Goal: Task Accomplishment & Management: Use online tool/utility

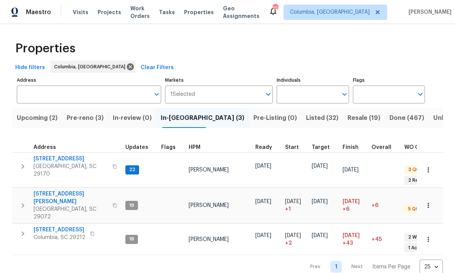
click at [66, 159] on span "[STREET_ADDRESS]" at bounding box center [71, 159] width 74 height 8
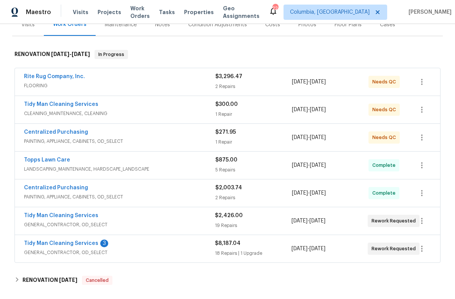
scroll to position [98, 0]
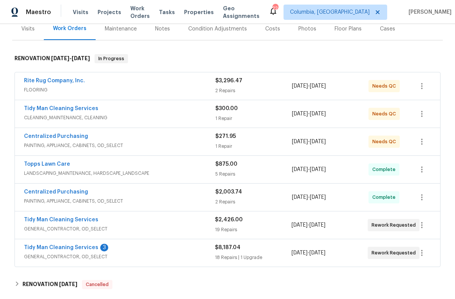
click at [75, 247] on link "Tidy Man Cleaning Services" at bounding box center [61, 247] width 74 height 5
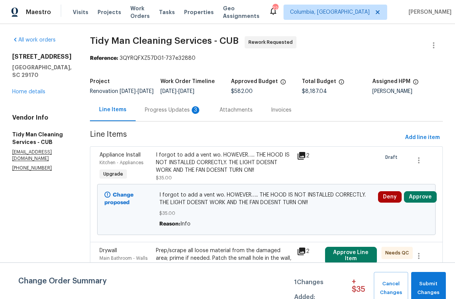
click at [176, 114] on div "Progress Updates 3" at bounding box center [173, 110] width 56 height 8
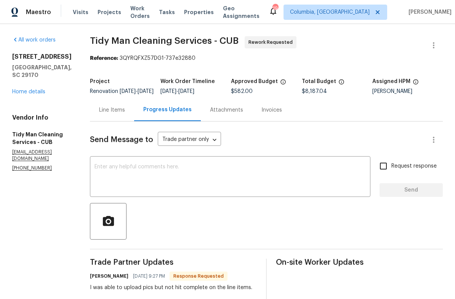
click at [109, 114] on div "Line Items" at bounding box center [112, 110] width 26 height 8
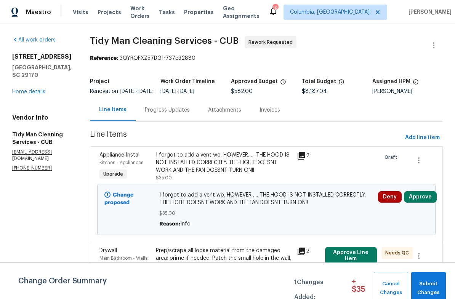
click at [23, 95] on link "Home details" at bounding box center [28, 91] width 33 height 5
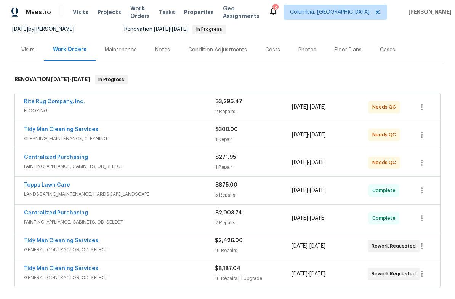
scroll to position [79, 0]
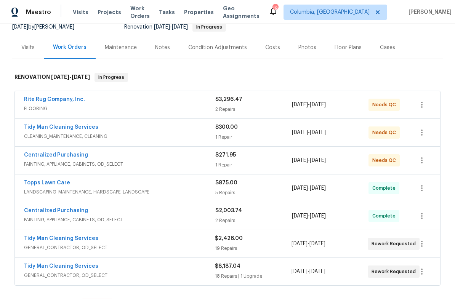
click at [58, 102] on link "Rite Rug Company, Inc." at bounding box center [54, 99] width 61 height 5
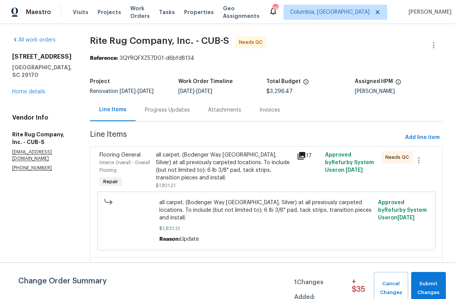
click at [156, 119] on div "Progress Updates" at bounding box center [167, 110] width 63 height 23
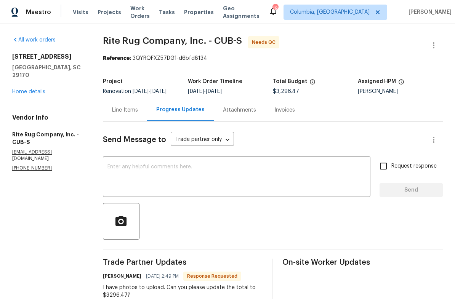
click at [128, 112] on div "Line Items" at bounding box center [125, 110] width 26 height 8
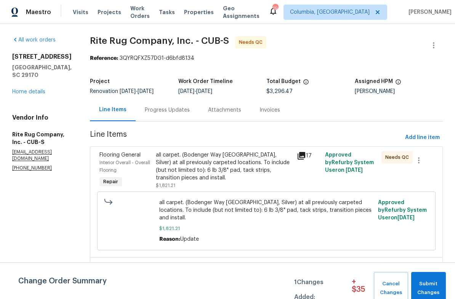
click at [237, 163] on div "all carpet. (Bodenger Way [GEOGRAPHIC_DATA], Silver) at all previously carpeted…" at bounding box center [224, 166] width 137 height 31
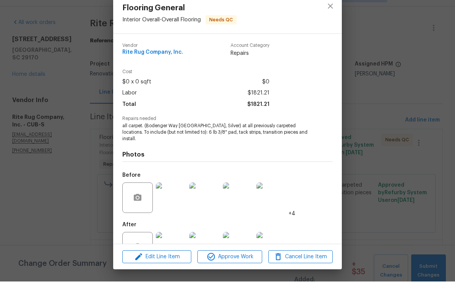
scroll to position [19, 0]
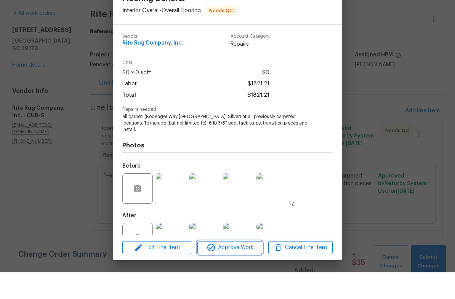
click at [233, 268] on button "Approve Work" at bounding box center [230, 274] width 64 height 13
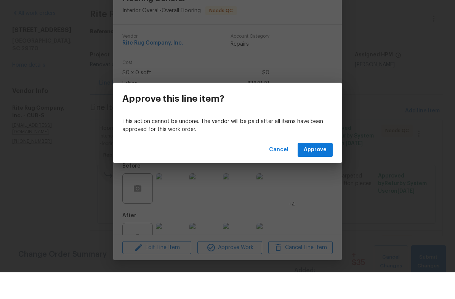
click at [317, 172] on span "Approve" at bounding box center [315, 177] width 23 height 10
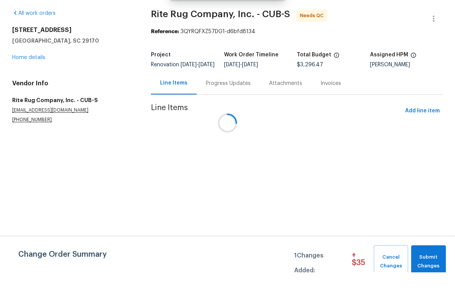
scroll to position [0, 0]
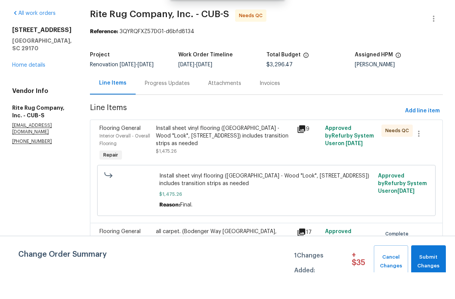
click at [247, 151] on div "Install sheet vinyl flooring ([GEOGRAPHIC_DATA] - Wood "Look", [STREET_ADDRESS]…" at bounding box center [224, 166] width 137 height 31
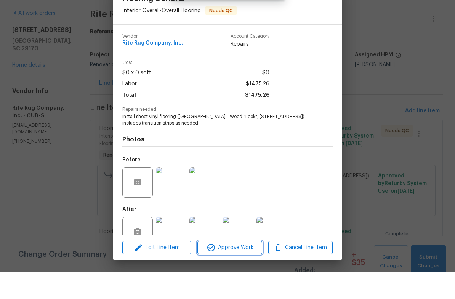
click at [246, 270] on span "Approve Work" at bounding box center [230, 275] width 60 height 10
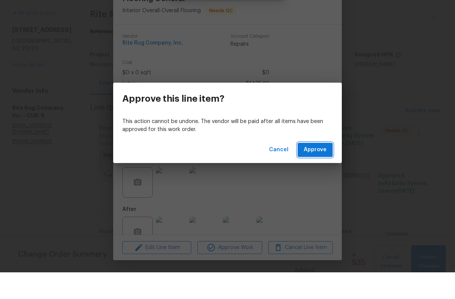
click at [316, 172] on span "Approve" at bounding box center [315, 177] width 23 height 10
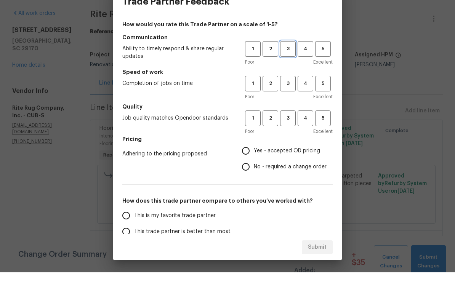
click at [291, 68] on button "3" at bounding box center [288, 76] width 16 height 16
click at [291, 103] on button "3" at bounding box center [288, 111] width 16 height 16
click at [289, 141] on span "3" at bounding box center [288, 145] width 14 height 9
click at [242, 170] on input "Yes - accepted OD pricing" at bounding box center [246, 178] width 16 height 16
radio input "true"
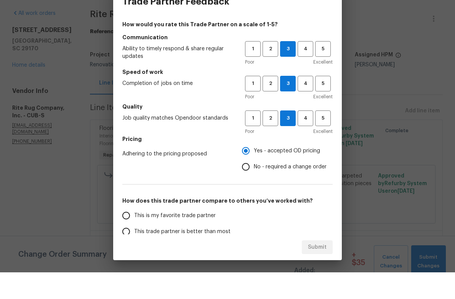
click at [251, 186] on input "No - required a change order" at bounding box center [246, 194] width 16 height 16
radio input "true"
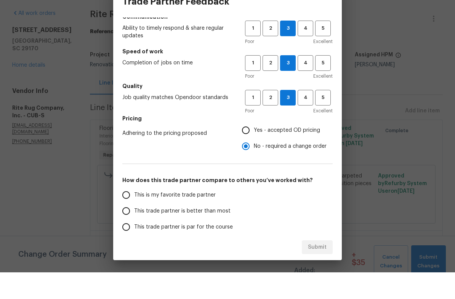
scroll to position [47, 0]
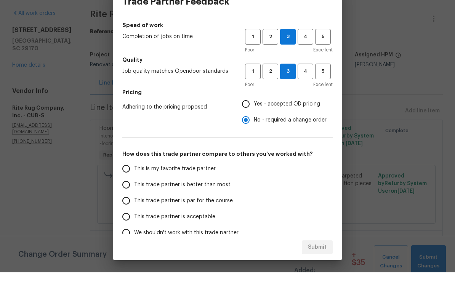
click at [131, 220] on input "This trade partner is par for the course" at bounding box center [126, 228] width 16 height 16
click at [318, 270] on span "Submit" at bounding box center [317, 275] width 19 height 10
radio input "true"
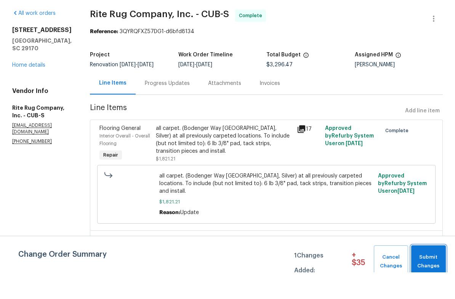
click at [429, 280] on span "Submit Changes" at bounding box center [428, 289] width 27 height 18
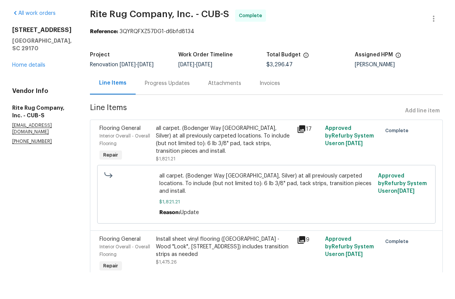
click at [24, 89] on link "Home details" at bounding box center [28, 91] width 33 height 5
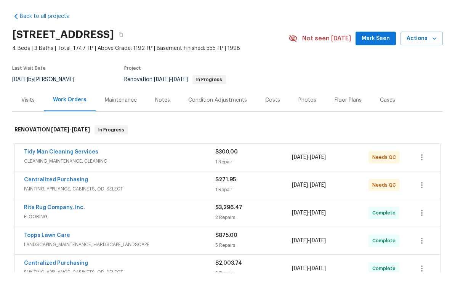
click at [80, 176] on link "Tidy Man Cleaning Services" at bounding box center [61, 178] width 74 height 5
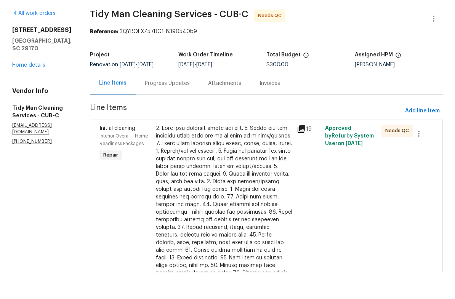
click at [16, 89] on link "Home details" at bounding box center [28, 91] width 33 height 5
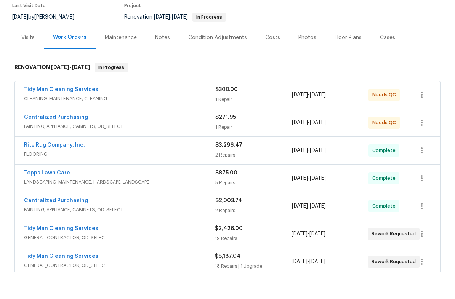
scroll to position [61, 0]
